Goal: Information Seeking & Learning: Understand process/instructions

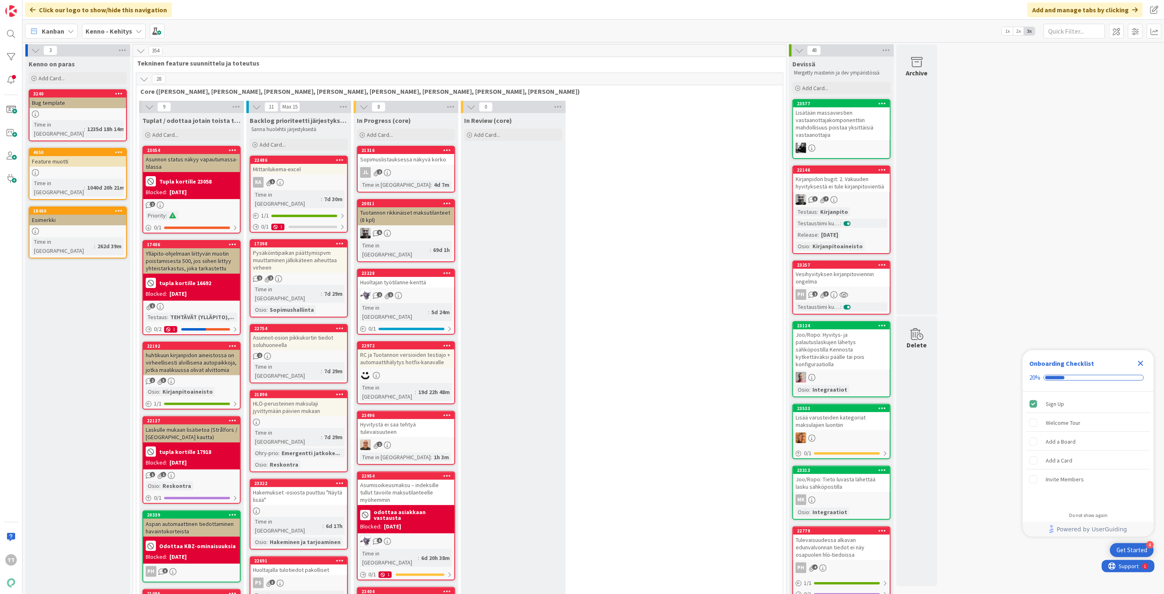
click at [1138, 363] on icon "Close Checklist" at bounding box center [1141, 363] width 10 height 10
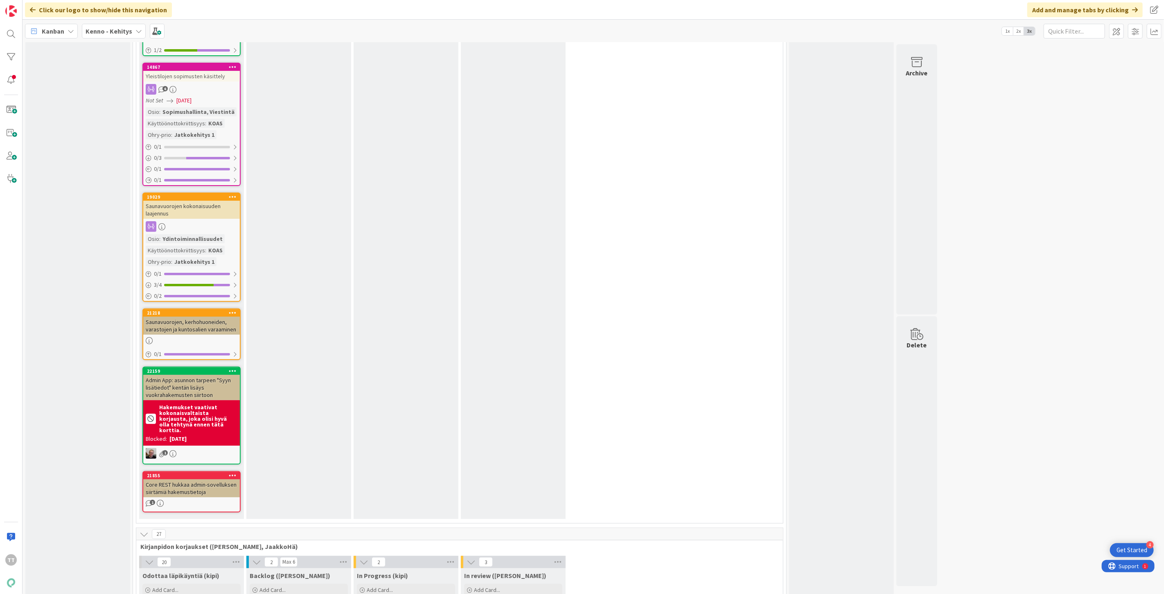
scroll to position [5458, 0]
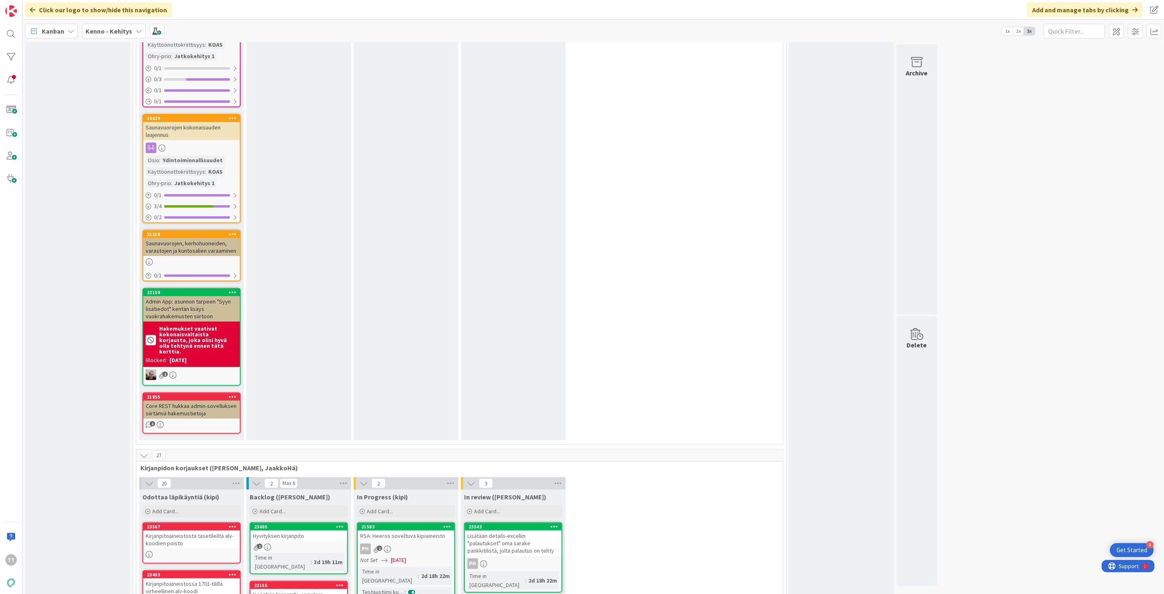
click at [413, 530] on div "RSA: Heeros soveltuva kipiaineisto" at bounding box center [406, 535] width 97 height 11
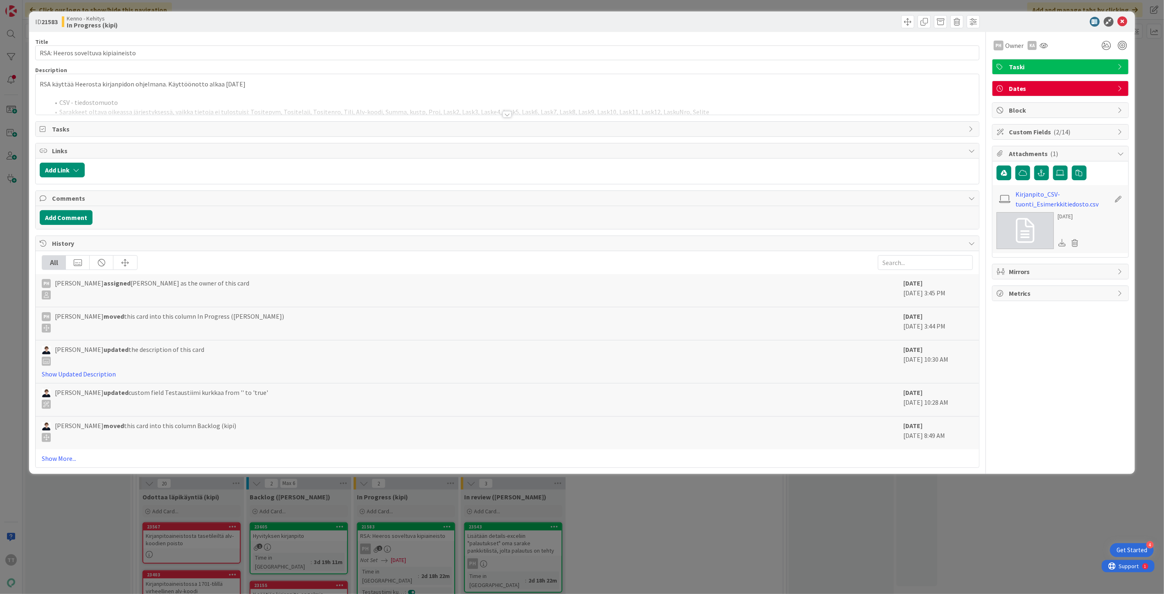
click at [505, 115] on div at bounding box center [507, 114] width 9 height 7
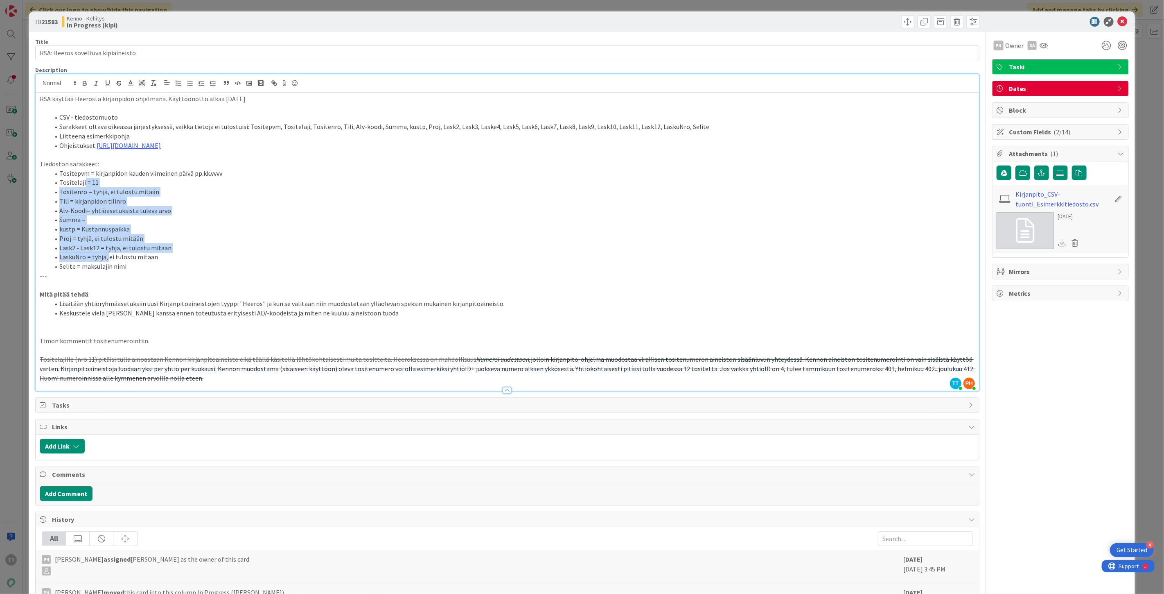
drag, startPoint x: 84, startPoint y: 181, endPoint x: 109, endPoint y: 255, distance: 78.6
click at [109, 255] on ol "Tositepvm = kirjanpidon kauden viimeinen päivä pp.kk.vvvv Tositelaji = 11 Tosit…" at bounding box center [507, 220] width 935 height 102
click at [109, 255] on li "LaskuNro = tyhjä, ei tulostu mitään" at bounding box center [513, 256] width 926 height 9
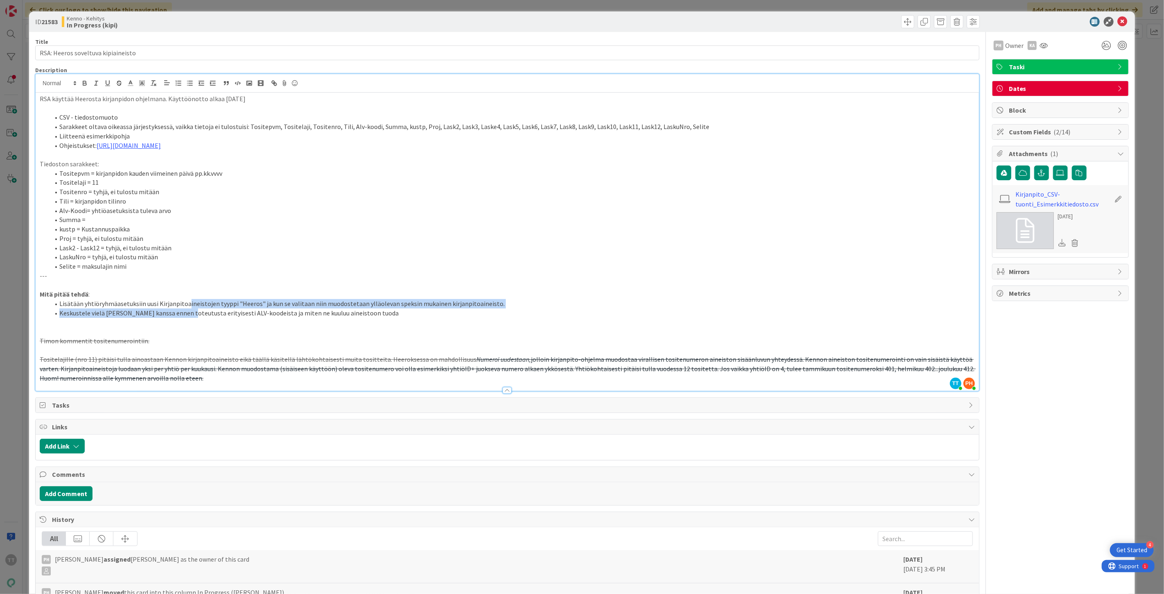
drag, startPoint x: 187, startPoint y: 304, endPoint x: 187, endPoint y: 313, distance: 9.0
click at [187, 313] on ol "Lisätään yhtiöryhmäasetuksiin uusi Kirjanpitoaineistojen tyyppi "Heeros" ja kun…" at bounding box center [507, 308] width 935 height 18
click at [187, 313] on li "Keskustele vielä Timon kanssa ennen toteutusta erityisesti ALV-koodeista ja mit…" at bounding box center [513, 312] width 926 height 9
drag, startPoint x: 257, startPoint y: 300, endPoint x: 260, endPoint y: 310, distance: 9.8
click at [260, 310] on ol "Lisätään yhtiöryhmäasetuksiin uusi Kirjanpitoaineistojen tyyppi "Heeros" ja kun…" at bounding box center [507, 308] width 935 height 18
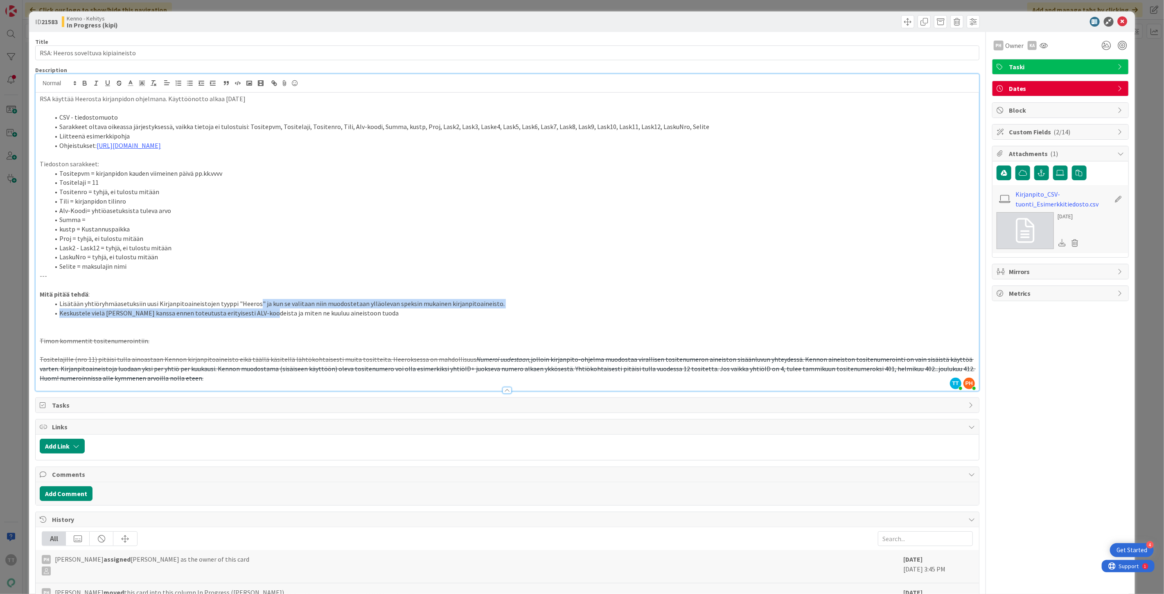
click at [260, 310] on li "Keskustele vielä Timon kanssa ennen toteutusta erityisesti ALV-koodeista ja mit…" at bounding box center [513, 312] width 926 height 9
drag, startPoint x: 269, startPoint y: 298, endPoint x: 269, endPoint y: 312, distance: 13.9
click at [269, 312] on div "RSA käyttää Heerosta kirjanpidon ohjelmana. Käyttöönotto alkaa 1.10.2025 CSV - …" at bounding box center [508, 242] width 944 height 298
click at [269, 312] on li "Keskustele vielä Timon kanssa ennen toteutusta erityisesti ALV-koodeista ja mit…" at bounding box center [513, 312] width 926 height 9
drag, startPoint x: 271, startPoint y: 301, endPoint x: 271, endPoint y: 310, distance: 9.4
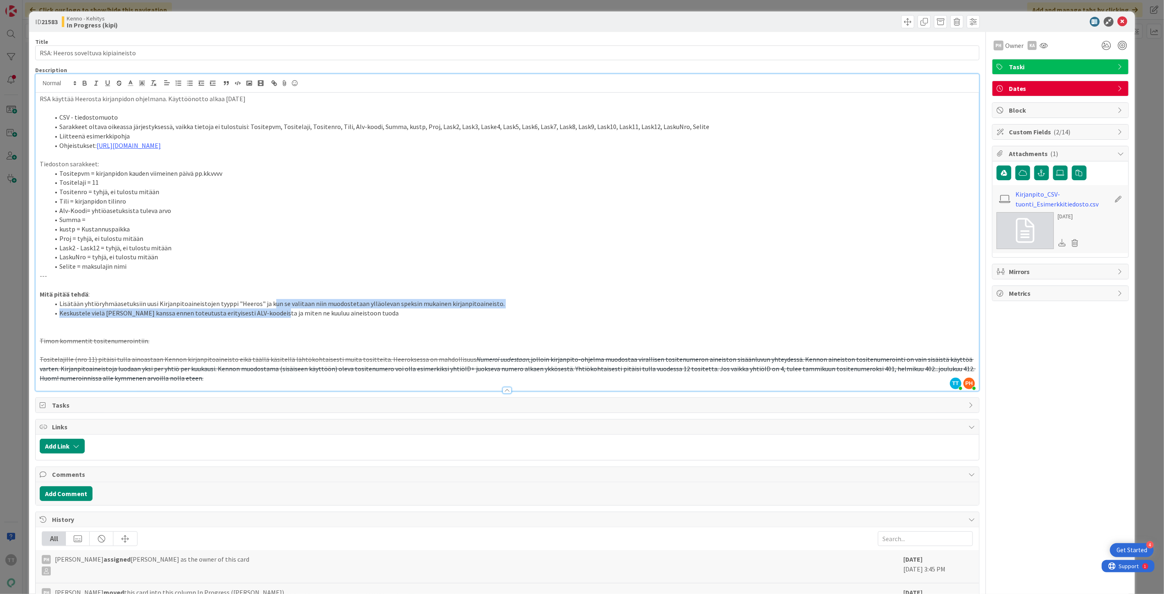
click at [271, 310] on ol "Lisätään yhtiöryhmäasetuksiin uusi Kirjanpitoaineistojen tyyppi "Heeros" ja kun…" at bounding box center [507, 308] width 935 height 18
click at [271, 310] on li "Keskustele vielä Timon kanssa ennen toteutusta erityisesti ALV-koodeista ja mit…" at bounding box center [513, 312] width 926 height 9
drag, startPoint x: 271, startPoint y: 300, endPoint x: 270, endPoint y: 312, distance: 11.5
click at [270, 312] on ol "Lisätään yhtiöryhmäasetuksiin uusi Kirjanpitoaineistojen tyyppi "Heeros" ja kun…" at bounding box center [507, 308] width 935 height 18
click at [270, 312] on li "Keskustele vielä Timon kanssa ennen toteutusta erityisesti ALV-koodeista ja mit…" at bounding box center [513, 312] width 926 height 9
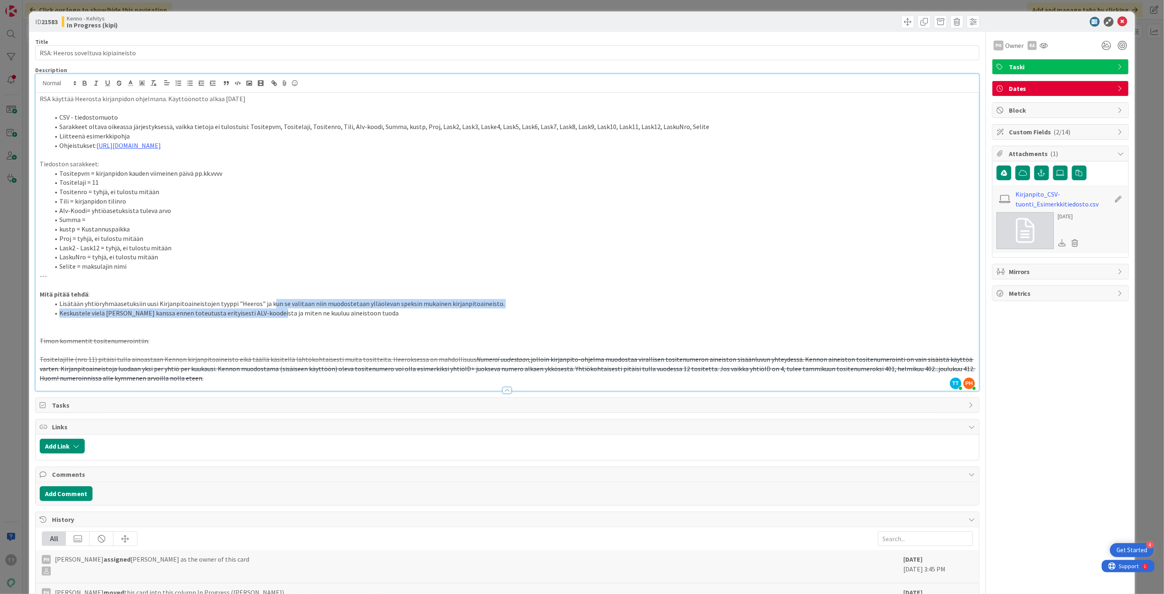
drag, startPoint x: 270, startPoint y: 305, endPoint x: 270, endPoint y: 314, distance: 8.6
click at [270, 314] on ol "Lisätään yhtiöryhmäasetuksiin uusi Kirjanpitoaineistojen tyyppi "Heeros" ja kun…" at bounding box center [507, 308] width 935 height 18
click at [270, 314] on li "Keskustele vielä Timon kanssa ennen toteutusta erityisesti ALV-koodeista ja mit…" at bounding box center [513, 312] width 926 height 9
drag, startPoint x: 270, startPoint y: 305, endPoint x: 271, endPoint y: 314, distance: 8.2
click at [271, 314] on ol "Lisätään yhtiöryhmäasetuksiin uusi Kirjanpitoaineistojen tyyppi "Heeros" ja kun…" at bounding box center [507, 308] width 935 height 18
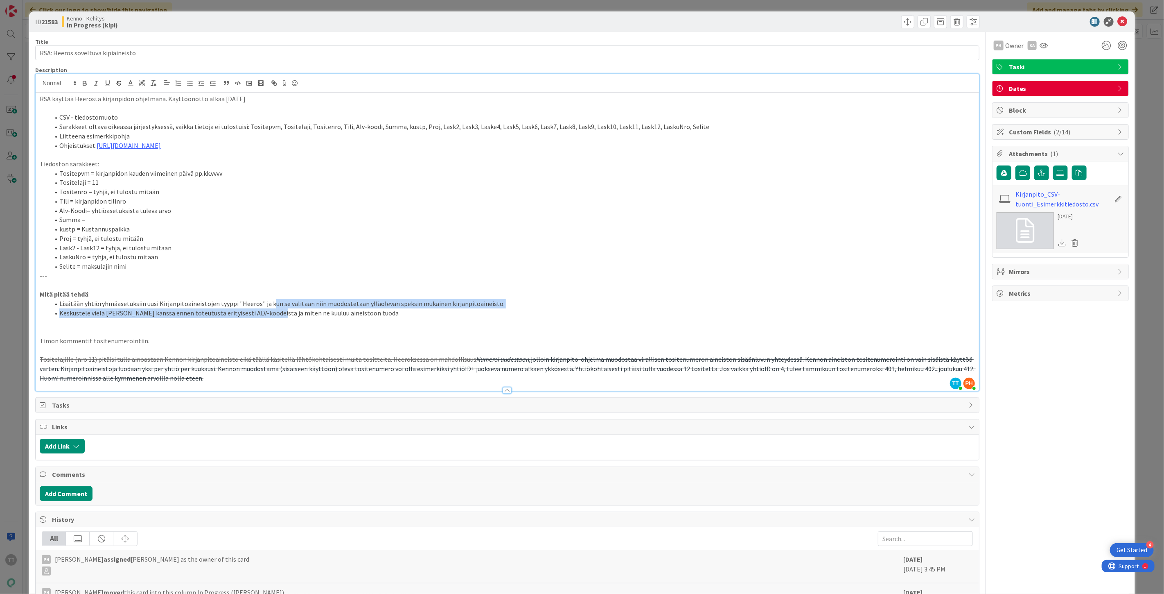
click at [271, 314] on li "Keskustele vielä Timon kanssa ennen toteutusta erityisesti ALV-koodeista ja mit…" at bounding box center [513, 312] width 926 height 9
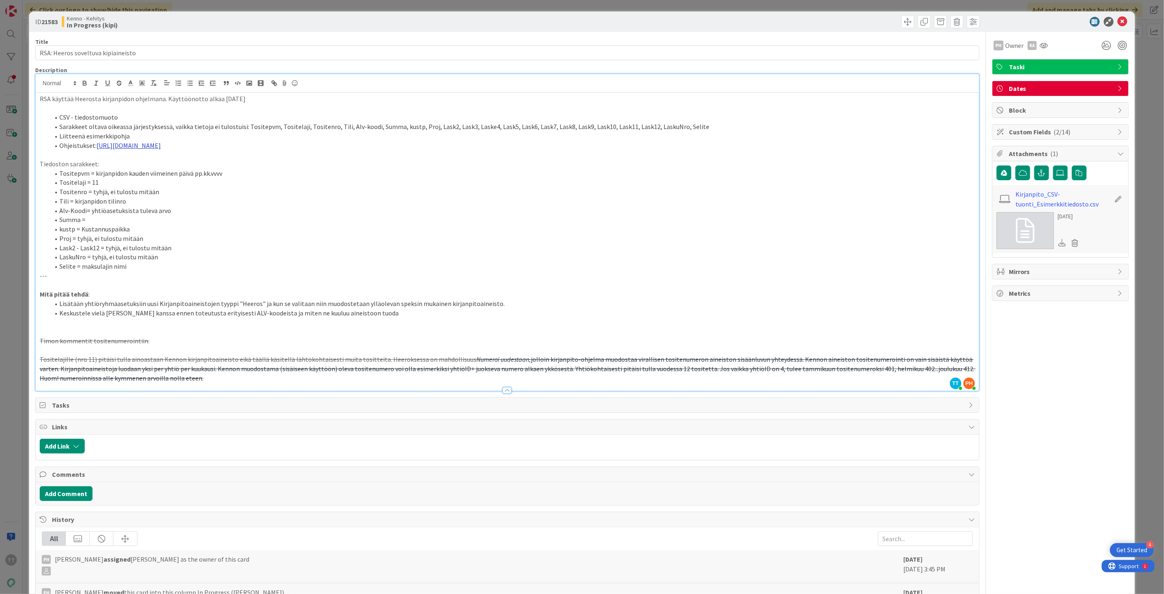
click at [161, 146] on link "https://helpcenter.heeros.com/hc/fi/articles/360026527073-Tapahtumien-tuonti-mu…" at bounding box center [129, 145] width 64 height 8
click at [241, 161] on link "https://helpcenter.heeros.com/hc/fi/articles/360026527073-Tapahtumien-tuonti-mu…" at bounding box center [236, 161] width 56 height 11
